Goal: Use online tool/utility: Utilize a website feature to perform a specific function

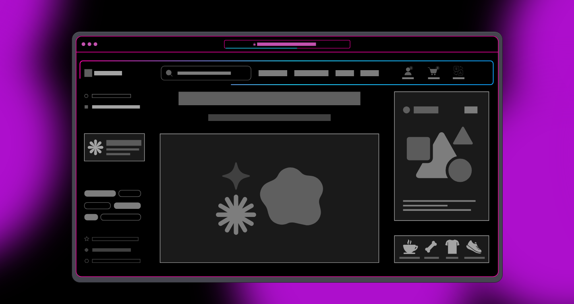
scroll to position [179, 0]
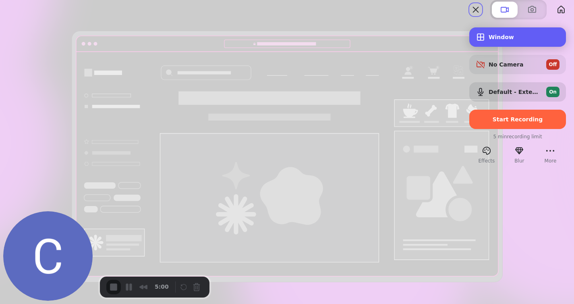
click at [504, 40] on span "Window" at bounding box center [524, 37] width 71 height 6
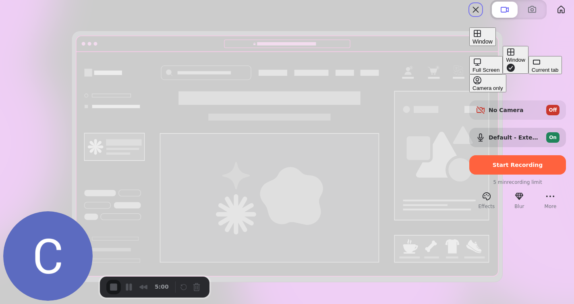
click at [532, 73] on div "Current tab" at bounding box center [545, 70] width 27 height 6
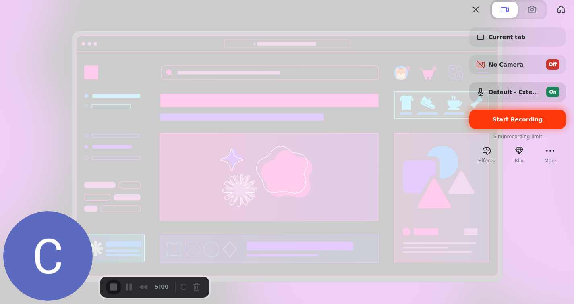
click at [502, 122] on span "Start Recording" at bounding box center [518, 119] width 50 height 6
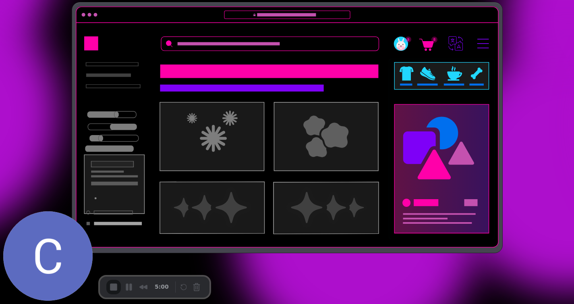
scroll to position [189, 0]
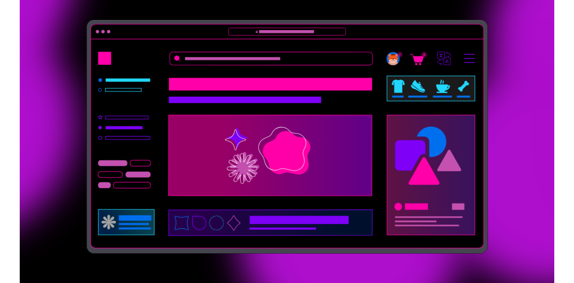
scroll to position [178, 0]
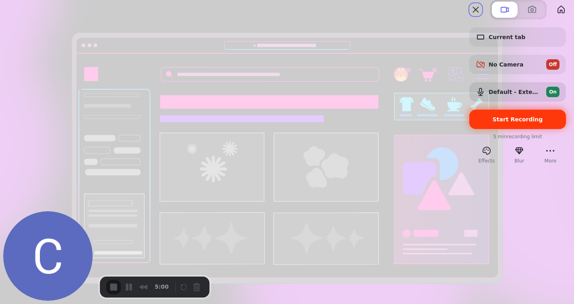
click at [497, 122] on span "Start Recording" at bounding box center [518, 119] width 50 height 6
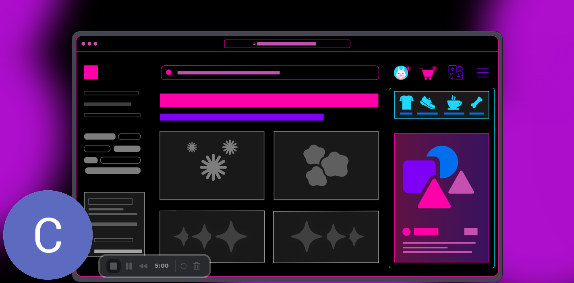
scroll to position [191, 0]
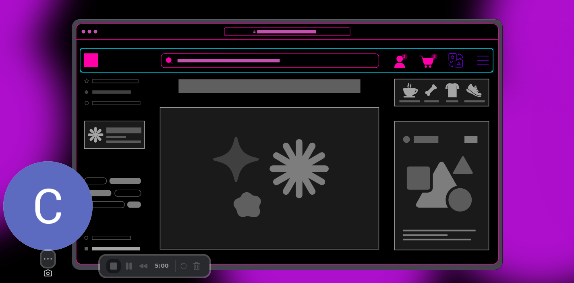
click at [60, 228] on img at bounding box center [47, 205] width 89 height 89
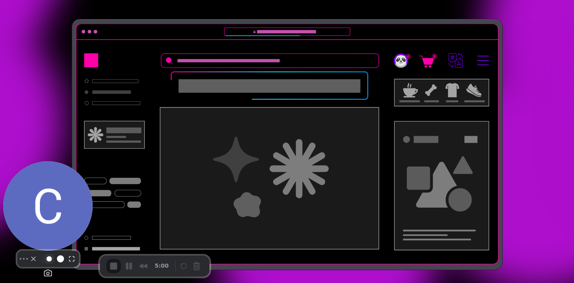
click at [48, 263] on button "Resize small" at bounding box center [49, 259] width 10 height 10
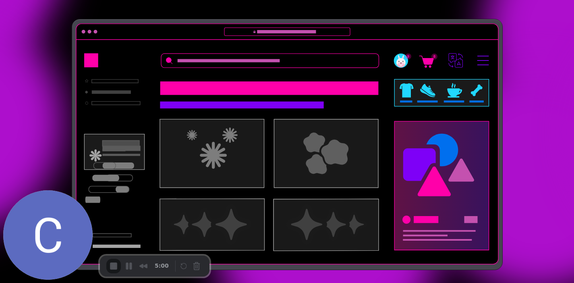
drag, startPoint x: 140, startPoint y: 274, endPoint x: 106, endPoint y: 269, distance: 34.6
click at [140, 274] on div "5:00" at bounding box center [155, 265] width 110 height 21
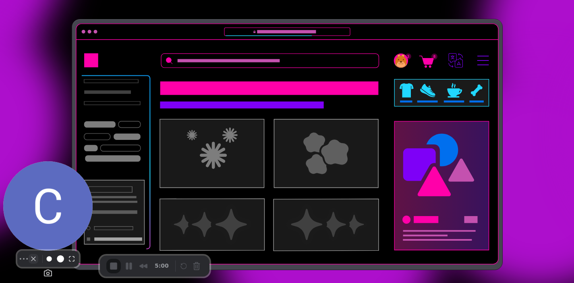
click at [29, 263] on button "Camera off" at bounding box center [34, 259] width 10 height 10
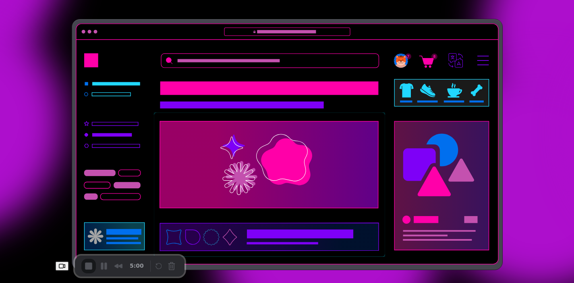
click at [99, 275] on div "5:00" at bounding box center [130, 265] width 110 height 21
click at [130, 265] on span "5:00" at bounding box center [137, 265] width 14 height 9
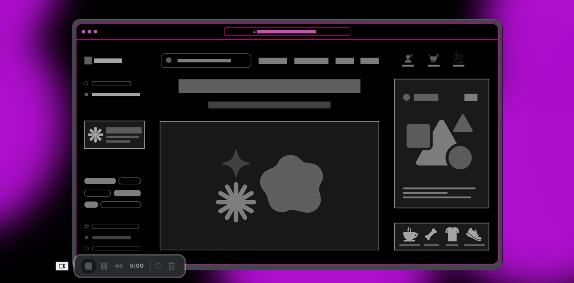
click at [81, 267] on div "5:00" at bounding box center [114, 266] width 66 height 15
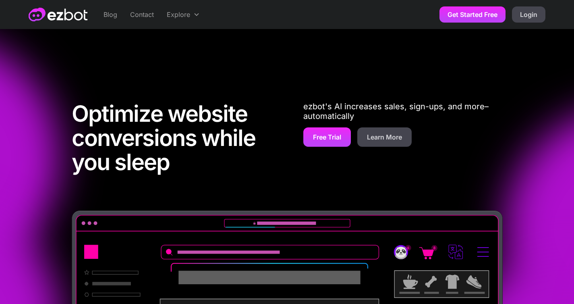
click at [548, 69] on div "Optimize website conversions while you sleep ezbot's AI increases sales, sign-u…" at bounding box center [287, 265] width 574 height 392
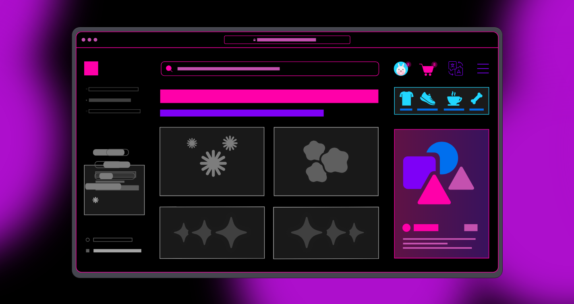
click at [547, 49] on div "Optimize website conversions while you sleep ezbot's AI increases sales, sign-u…" at bounding box center [287, 82] width 574 height 392
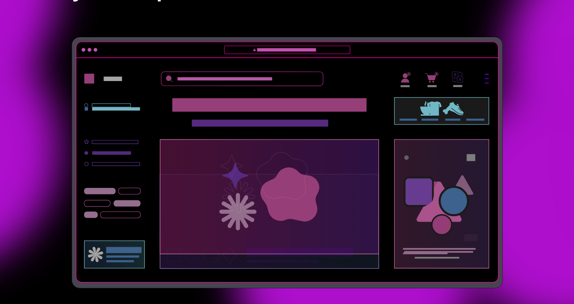
scroll to position [175, 0]
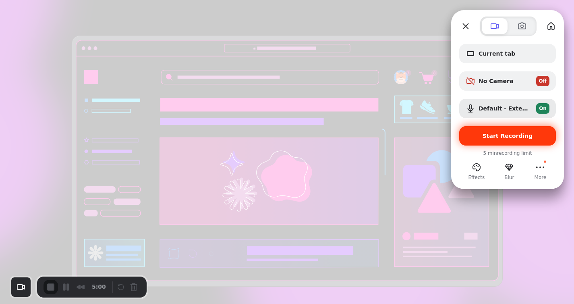
click at [497, 137] on span "Start Recording" at bounding box center [508, 136] width 50 height 6
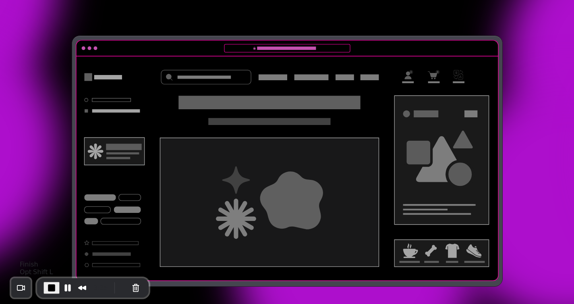
click at [53, 286] on span "End Recording" at bounding box center [52, 288] width 10 height 10
